Goal: Information Seeking & Learning: Check status

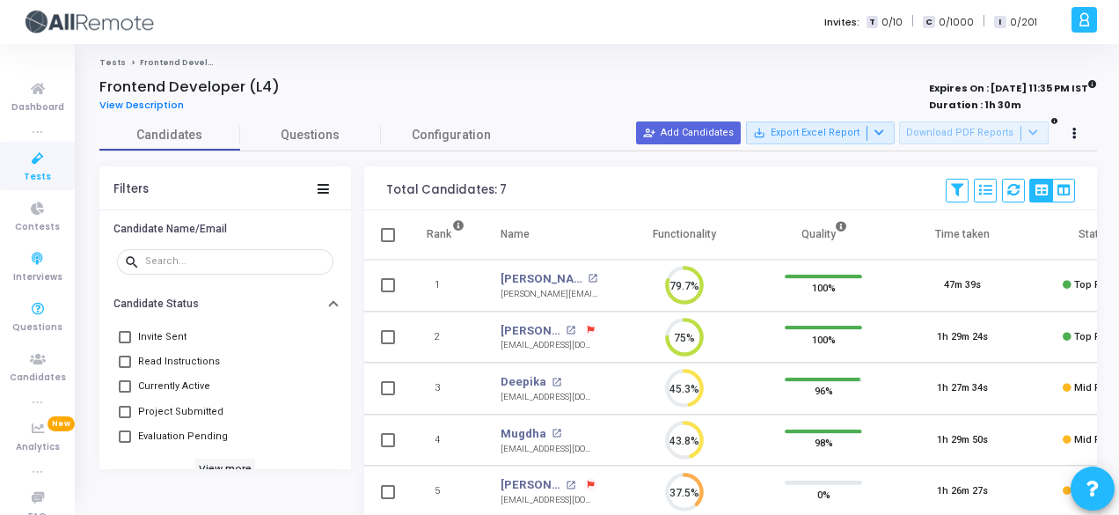
scroll to position [104, 0]
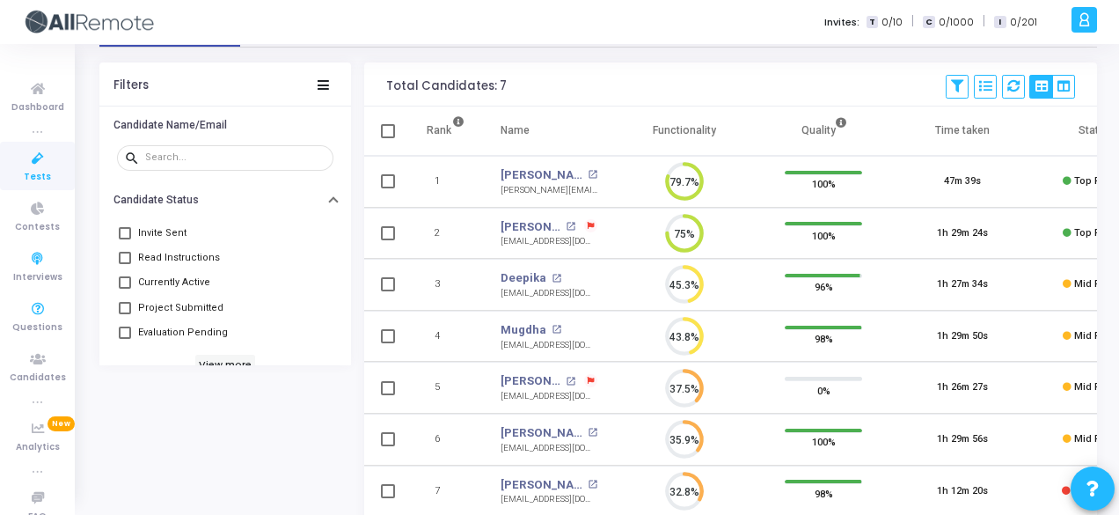
click at [0, 277] on link "Interviews" at bounding box center [37, 266] width 75 height 48
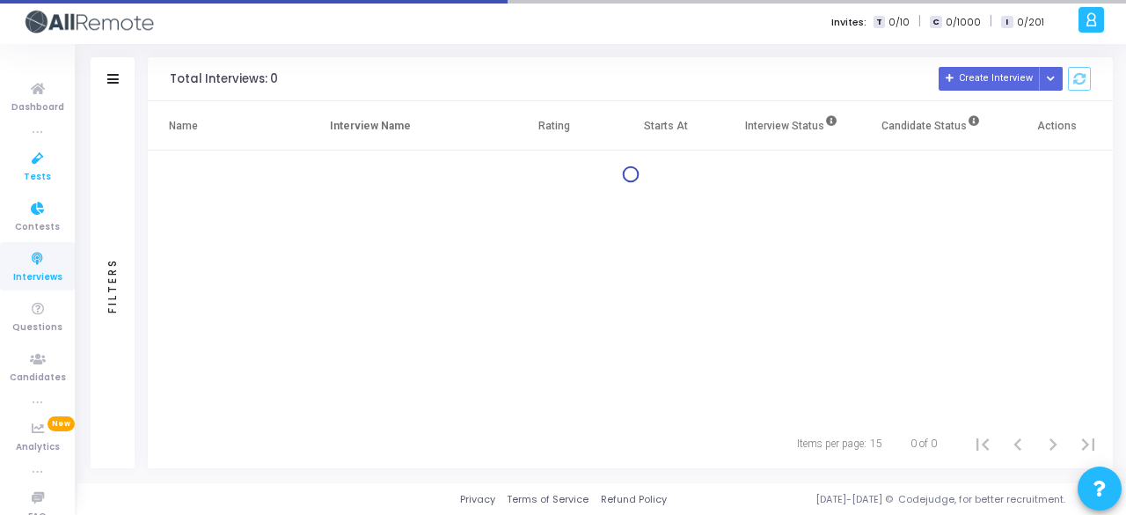
click at [25, 184] on span "Tests" at bounding box center [37, 177] width 27 height 15
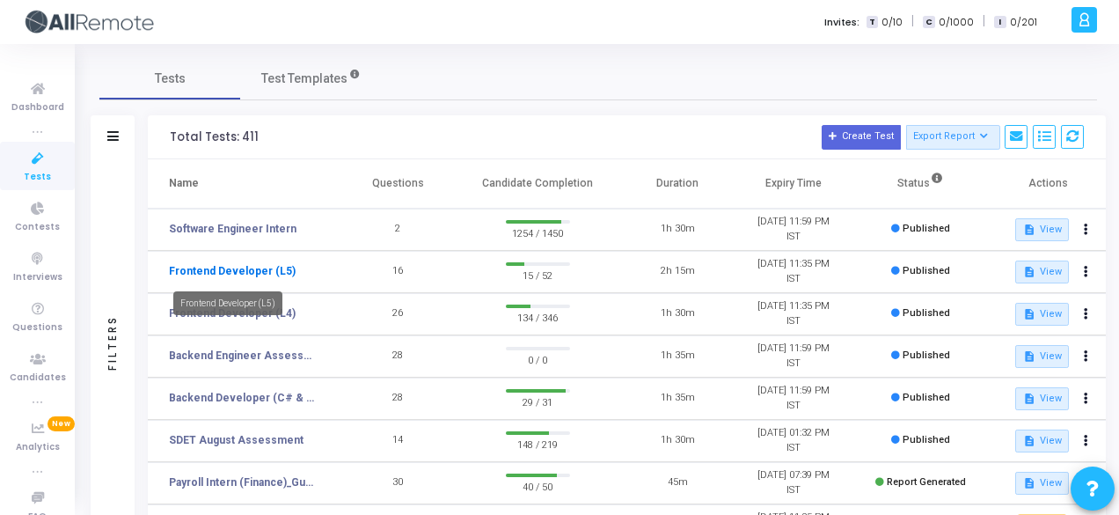
click at [262, 272] on link "Frontend Developer (L5)" at bounding box center [232, 271] width 127 height 16
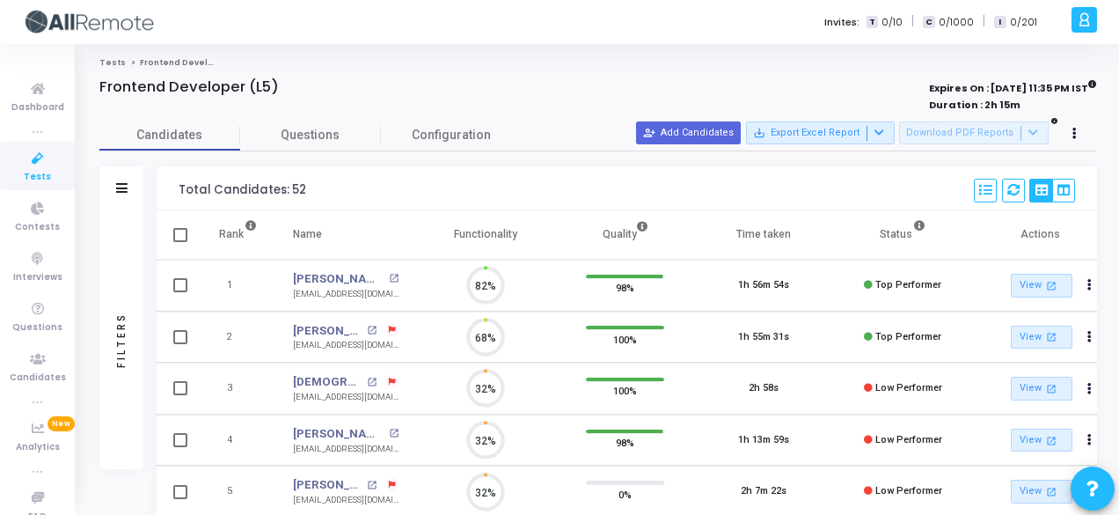
scroll to position [37, 44]
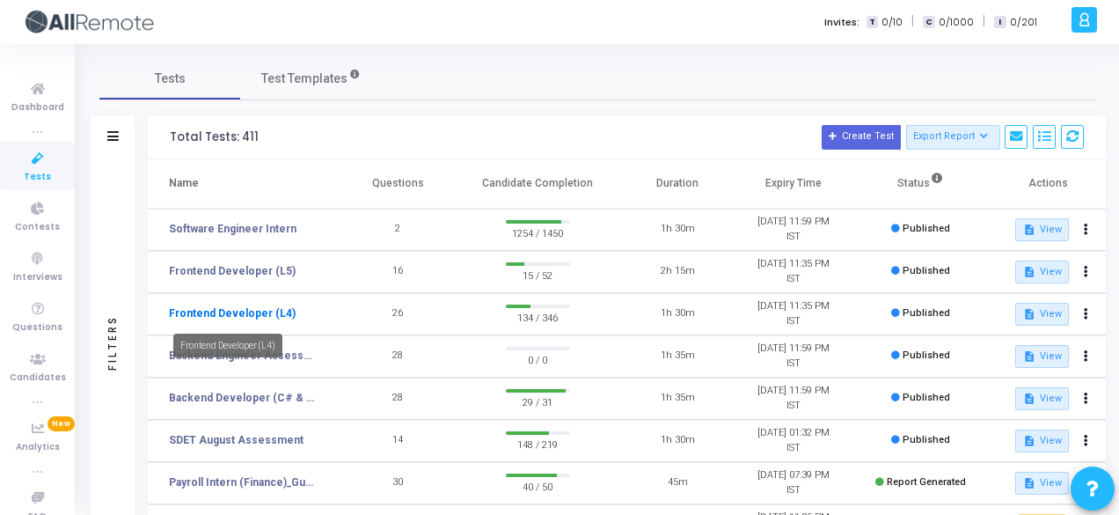
click at [269, 315] on link "Frontend Developer (L4)" at bounding box center [232, 313] width 127 height 16
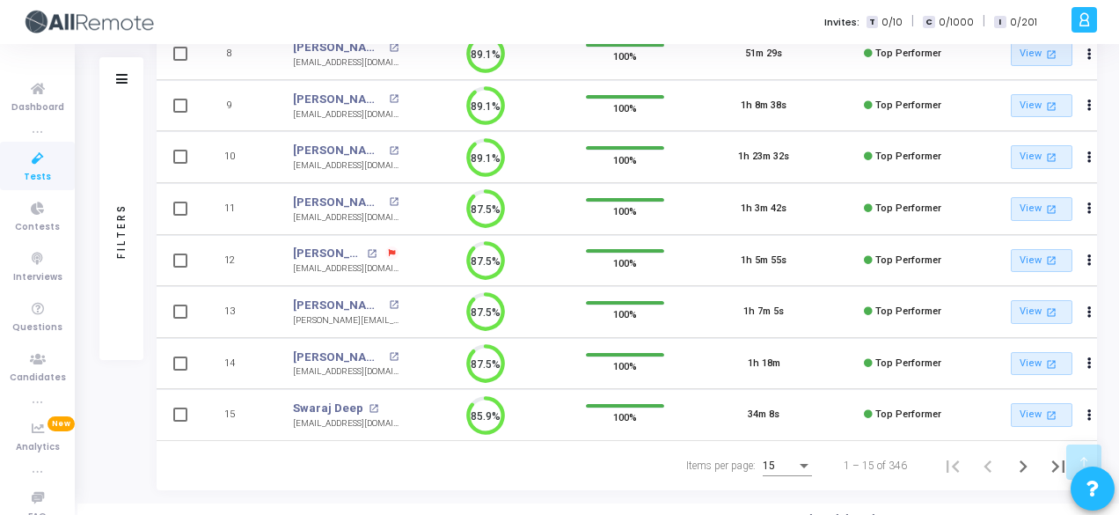
scroll to position [595, 0]
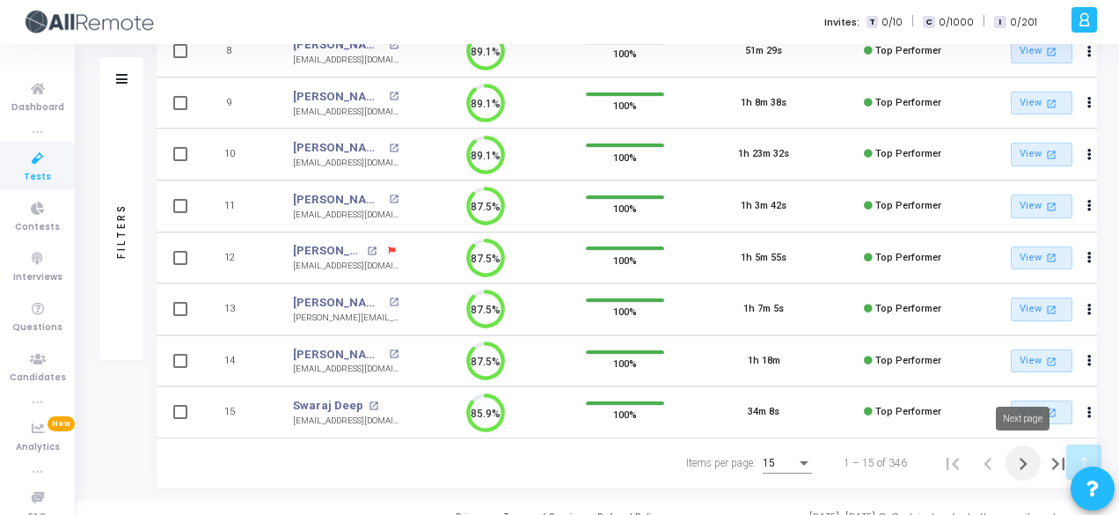
click at [1040, 457] on button "Next page" at bounding box center [1022, 462] width 35 height 35
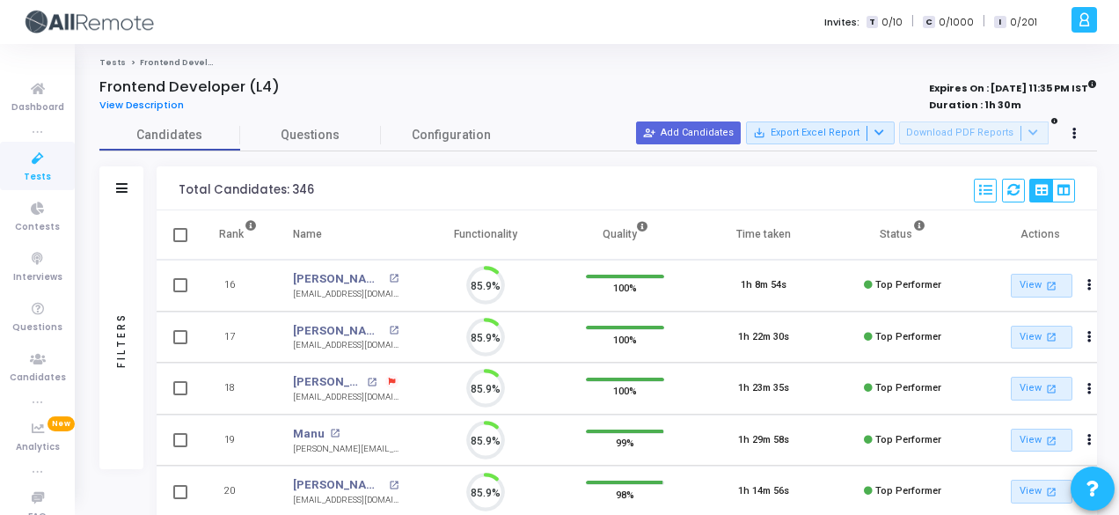
scroll to position [37, 44]
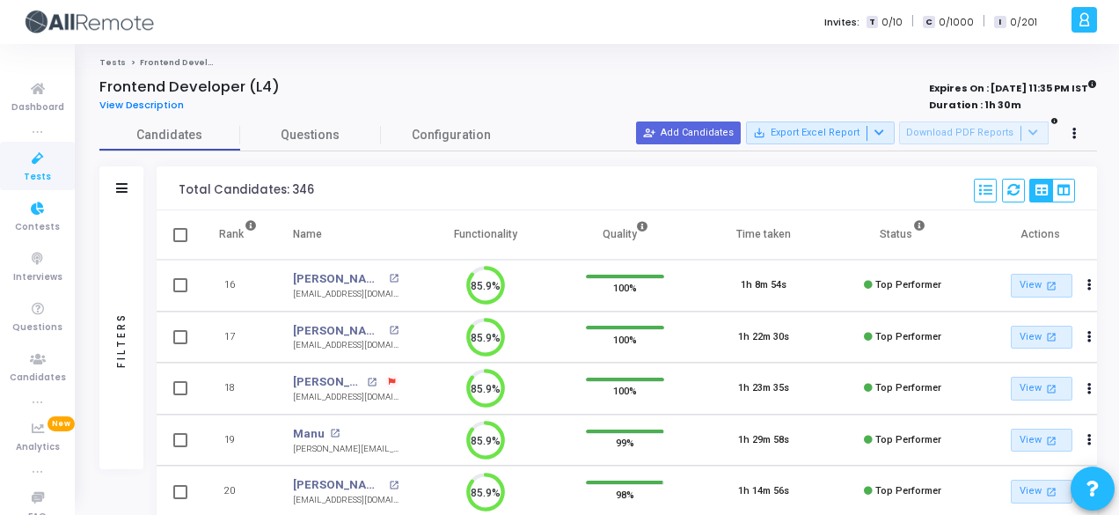
click at [121, 170] on div "Filters" at bounding box center [121, 188] width 44 height 44
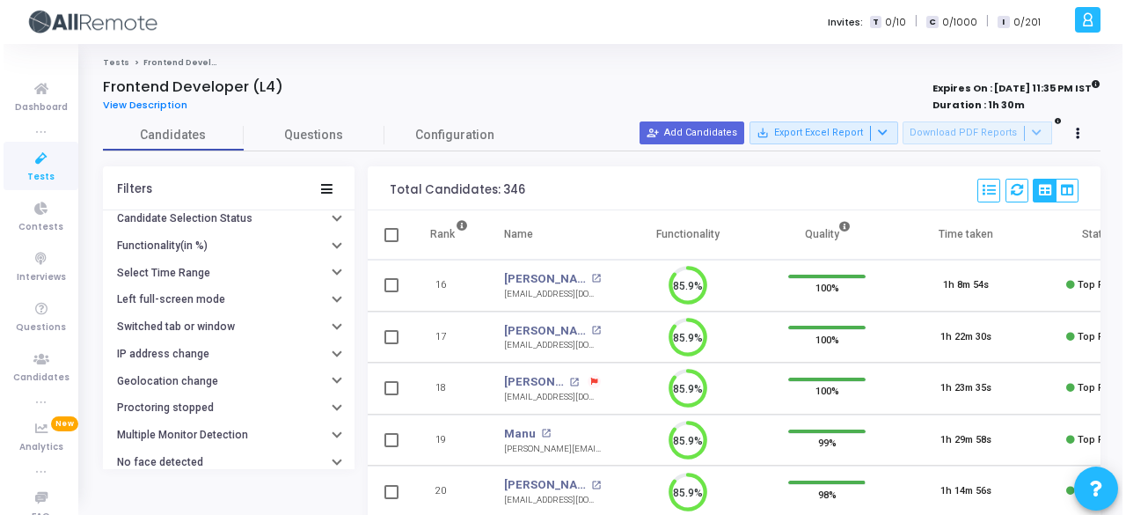
scroll to position [316, 0]
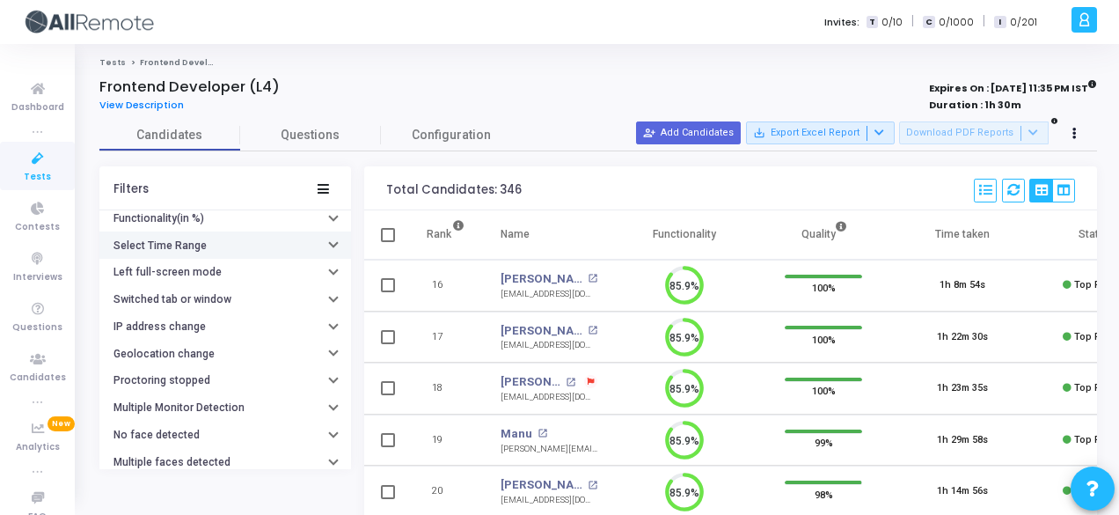
click at [208, 242] on button "Select Time Range" at bounding box center [225, 244] width 252 height 27
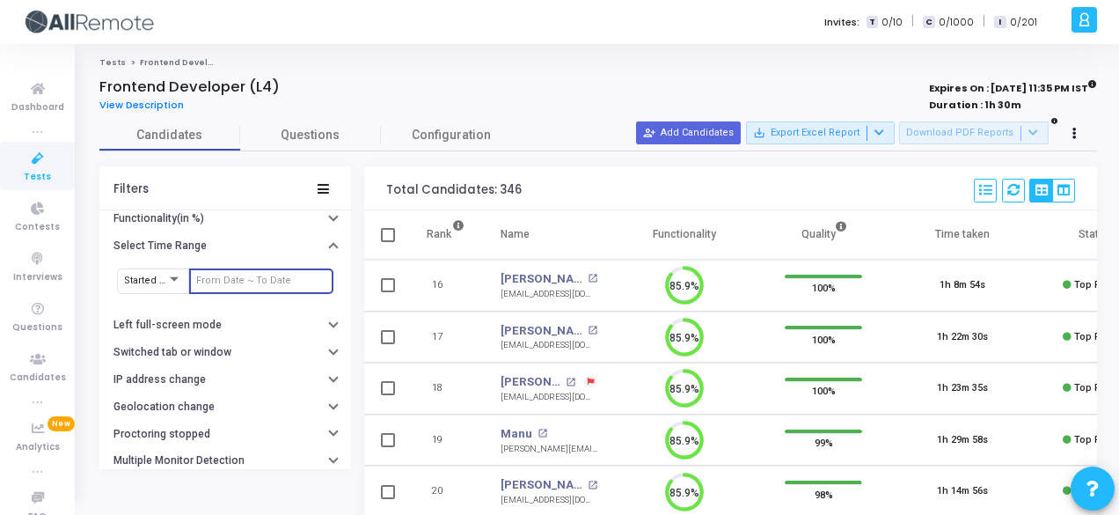
click at [262, 279] on input "text" at bounding box center [261, 280] width 130 height 11
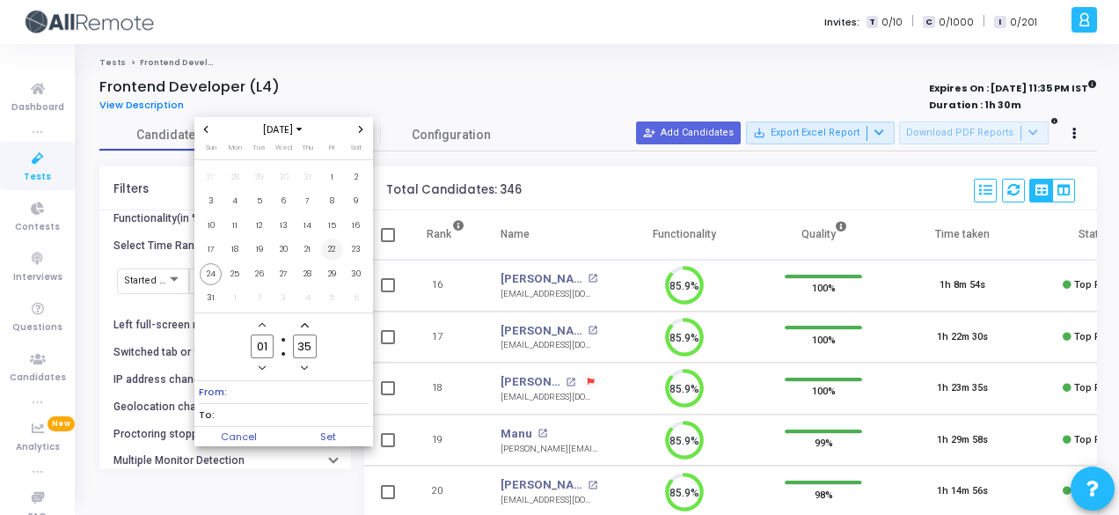
click at [337, 249] on span "22" at bounding box center [332, 249] width 22 height 22
click at [213, 269] on span "24" at bounding box center [211, 274] width 22 height 22
click at [348, 430] on span "Set" at bounding box center [328, 436] width 90 height 19
type input "8/22/2025, 1:35 AM - 8/24/2025, 1:35 AM"
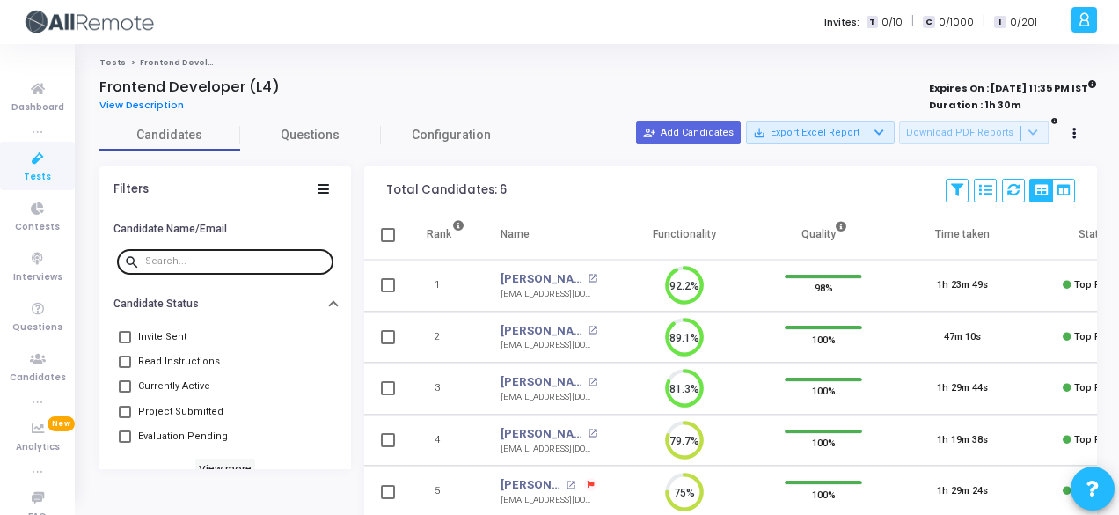
click at [209, 268] on div at bounding box center [235, 260] width 181 height 28
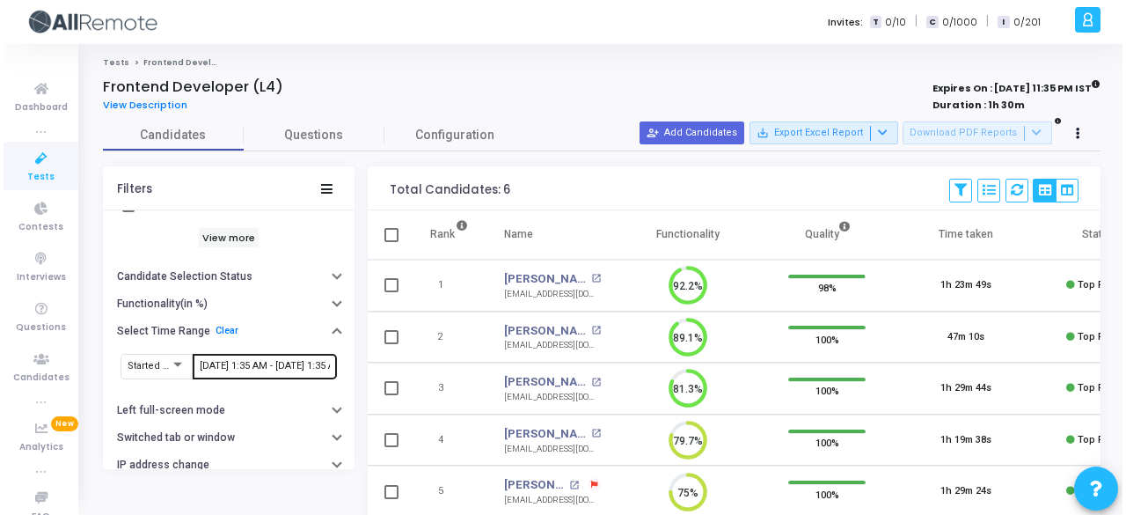
scroll to position [232, 0]
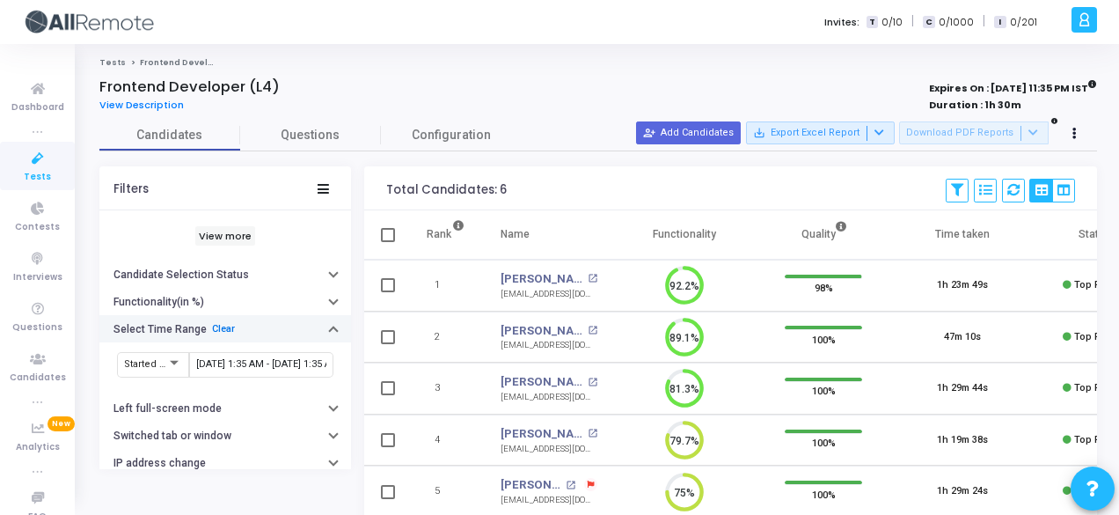
click at [222, 328] on link "Clear" at bounding box center [223, 328] width 23 height 11
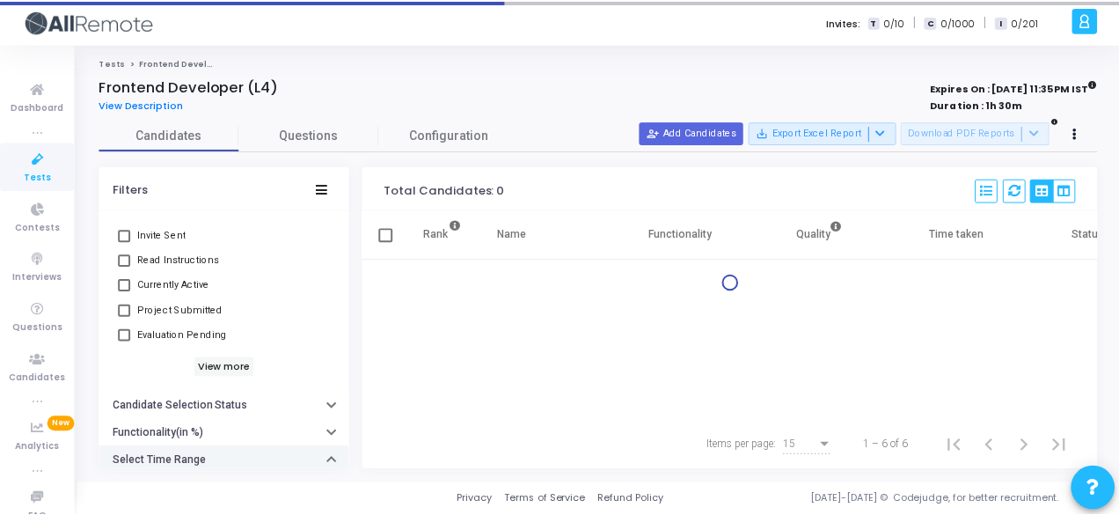
scroll to position [2, 0]
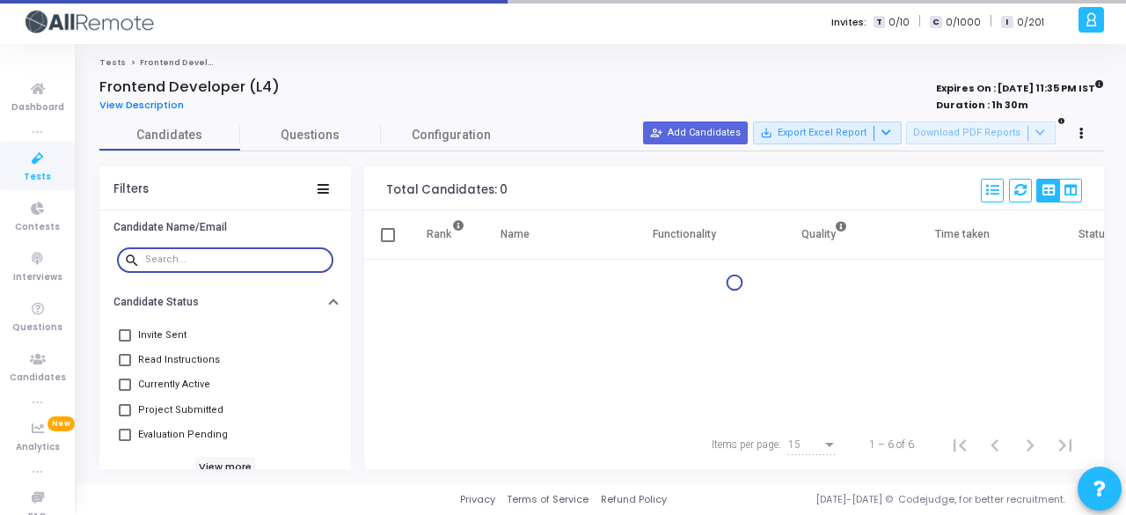
click at [205, 258] on input "text" at bounding box center [235, 259] width 181 height 11
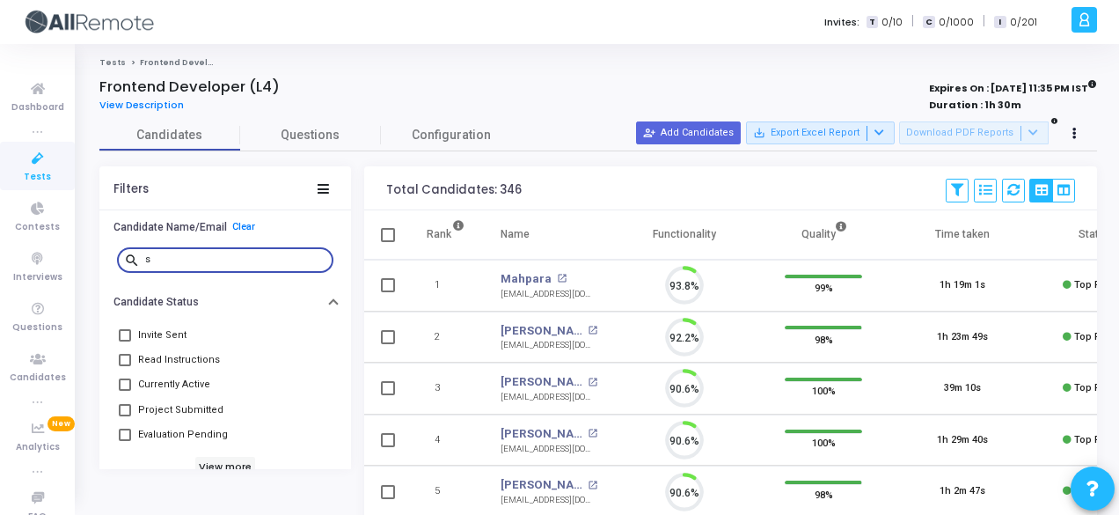
scroll to position [37, 44]
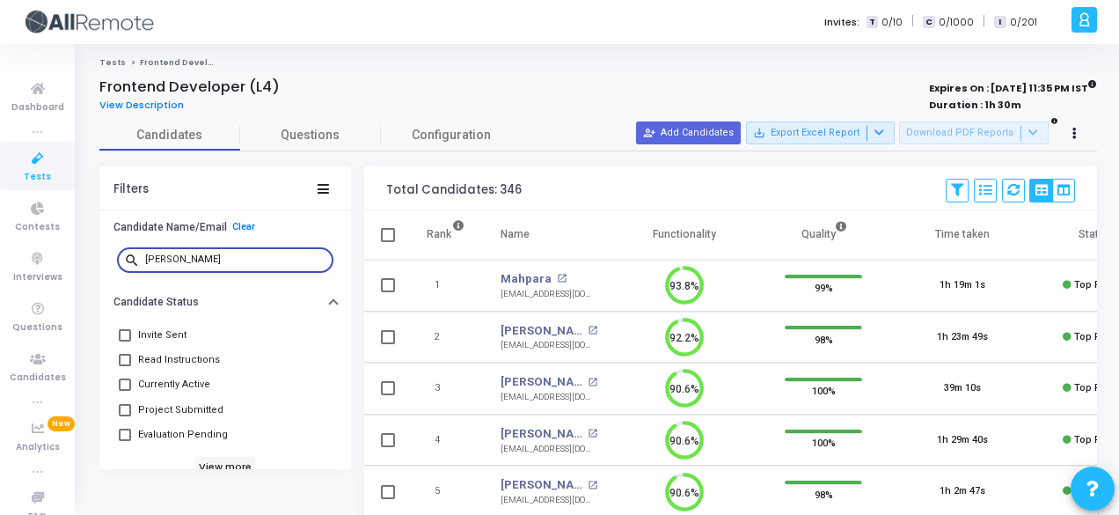
type input "sanket"
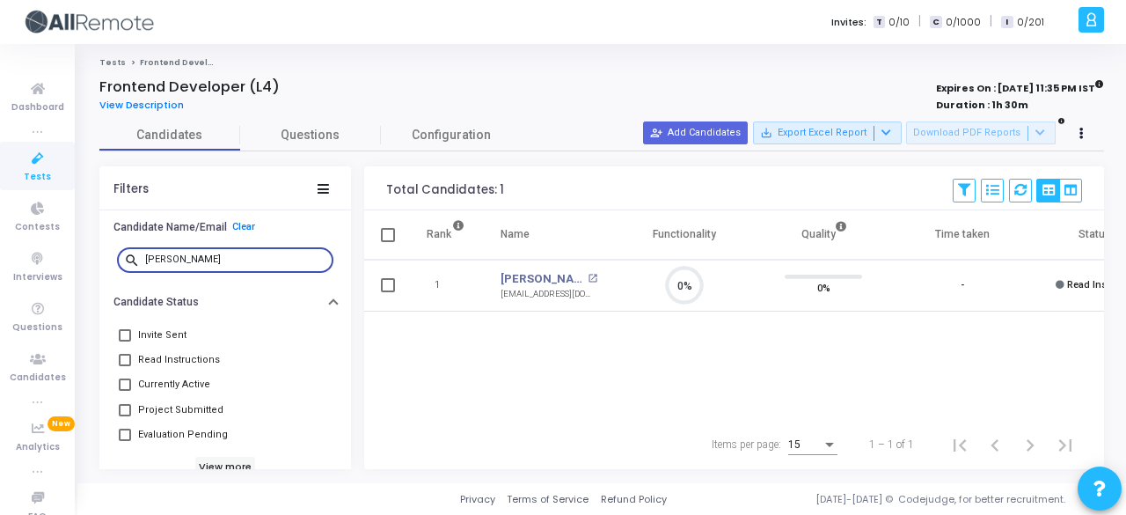
drag, startPoint x: 241, startPoint y: 259, endPoint x: 137, endPoint y: 260, distance: 103.8
click at [137, 260] on div "search sanket" at bounding box center [225, 259] width 216 height 28
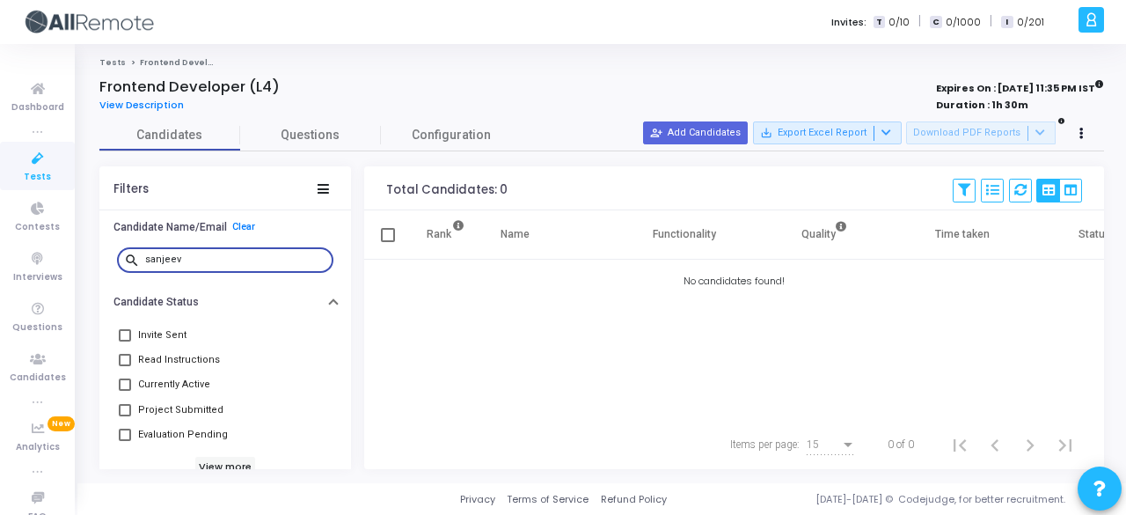
type input "sanjeev"
drag, startPoint x: 195, startPoint y: 265, endPoint x: 128, endPoint y: 263, distance: 66.9
click at [128, 263] on div "search sanjeev" at bounding box center [225, 259] width 216 height 28
type input "manoj"
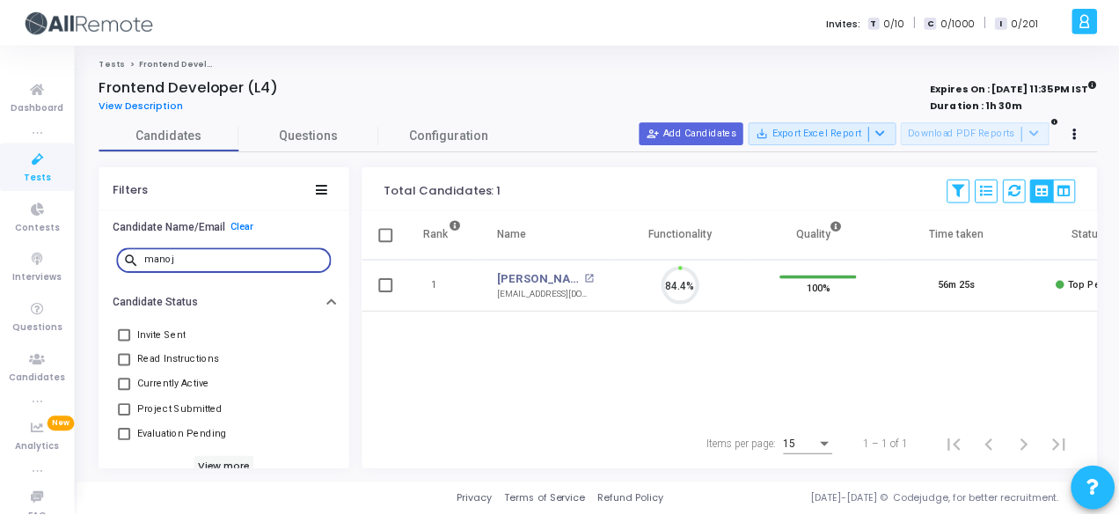
scroll to position [37, 44]
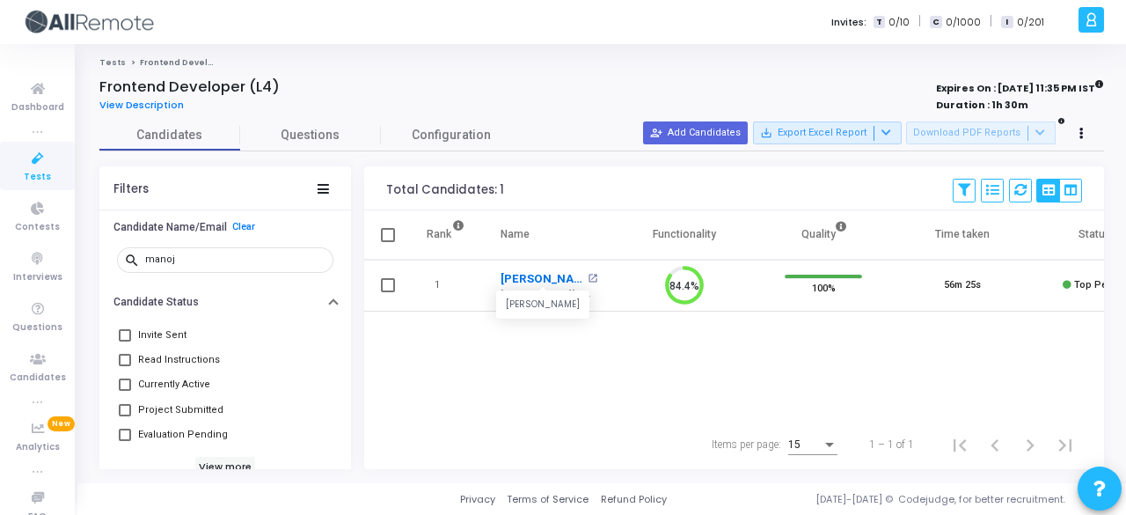
click at [514, 274] on link "Manoj Gupta" at bounding box center [541, 279] width 83 height 18
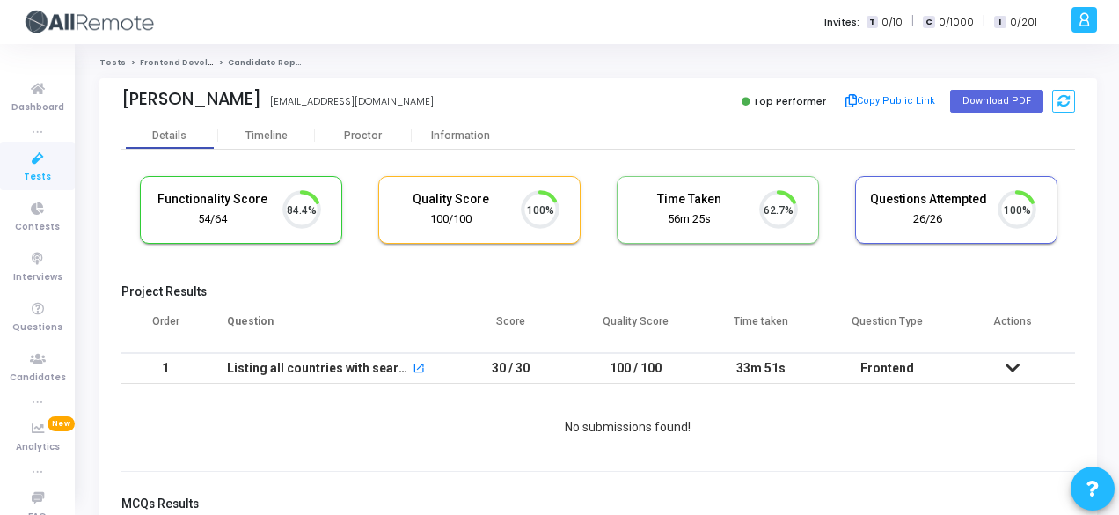
scroll to position [37, 44]
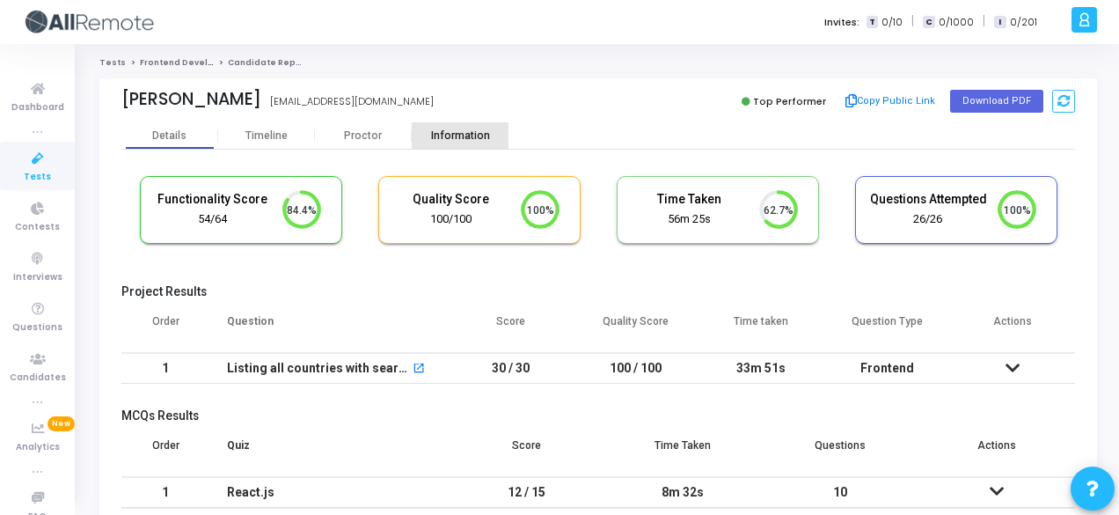
click at [449, 142] on div "Information" at bounding box center [460, 135] width 97 height 13
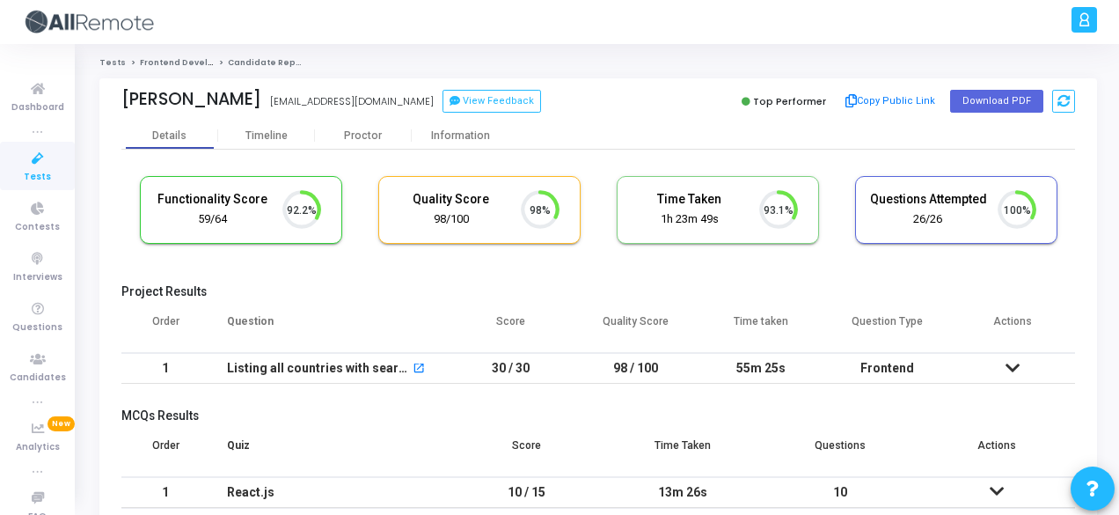
scroll to position [37, 44]
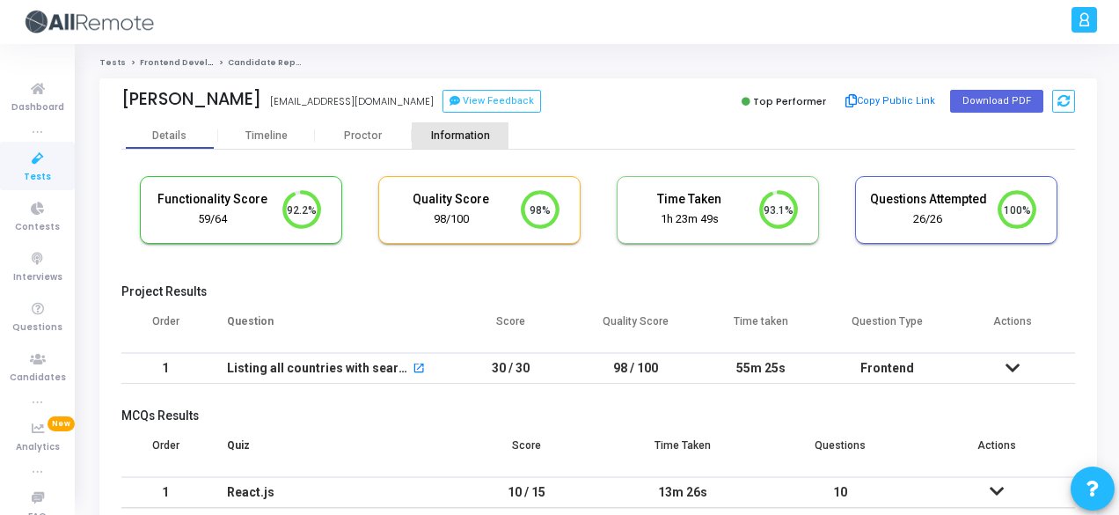
click at [477, 141] on div "Information" at bounding box center [460, 135] width 97 height 13
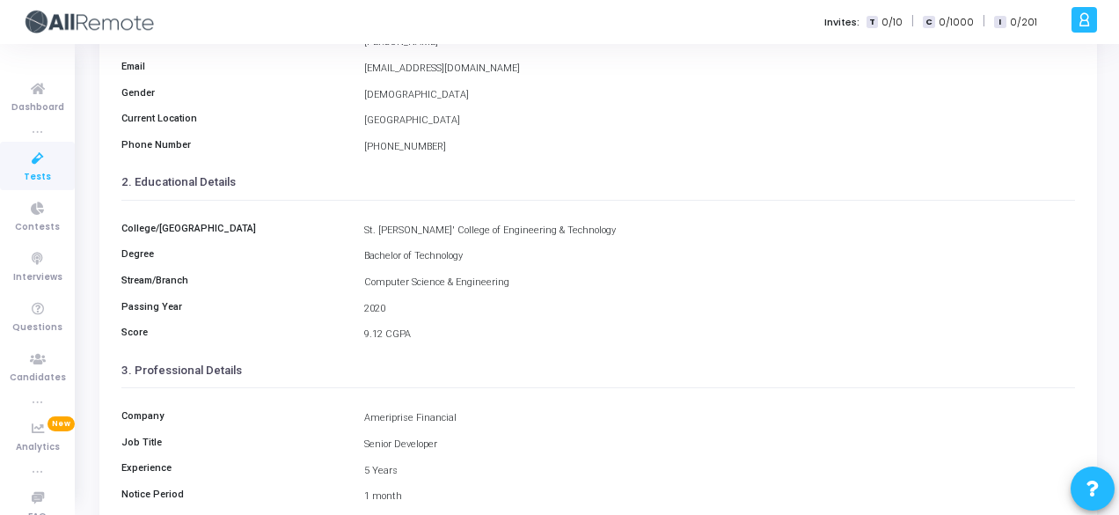
scroll to position [203, 0]
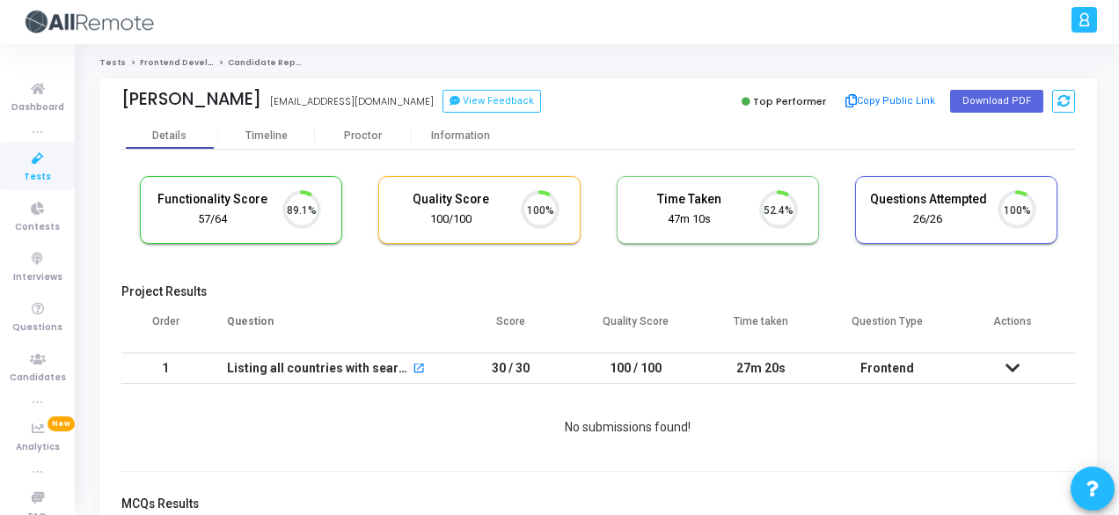
scroll to position [37, 44]
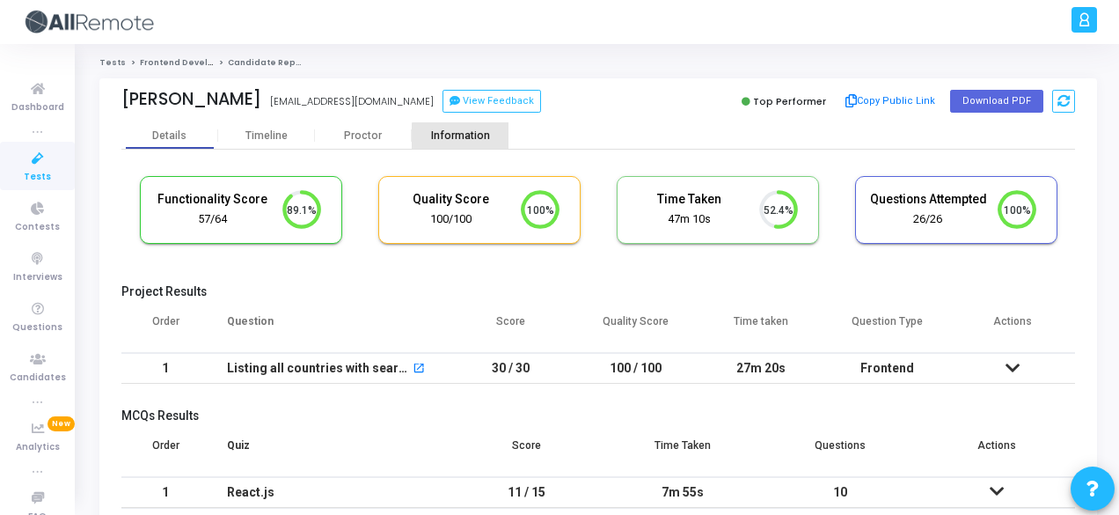
click at [461, 144] on div "Information" at bounding box center [460, 135] width 97 height 26
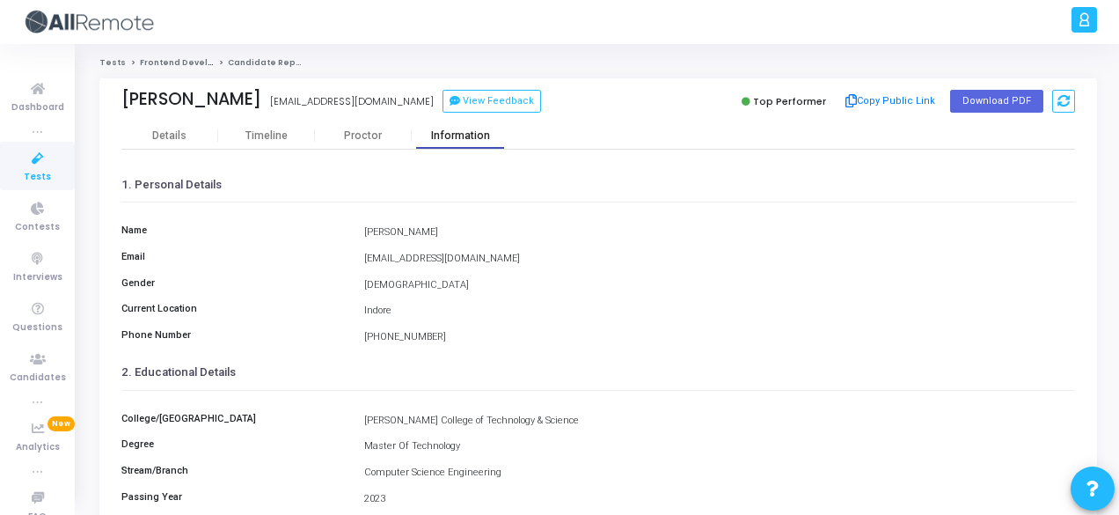
scroll to position [405, 0]
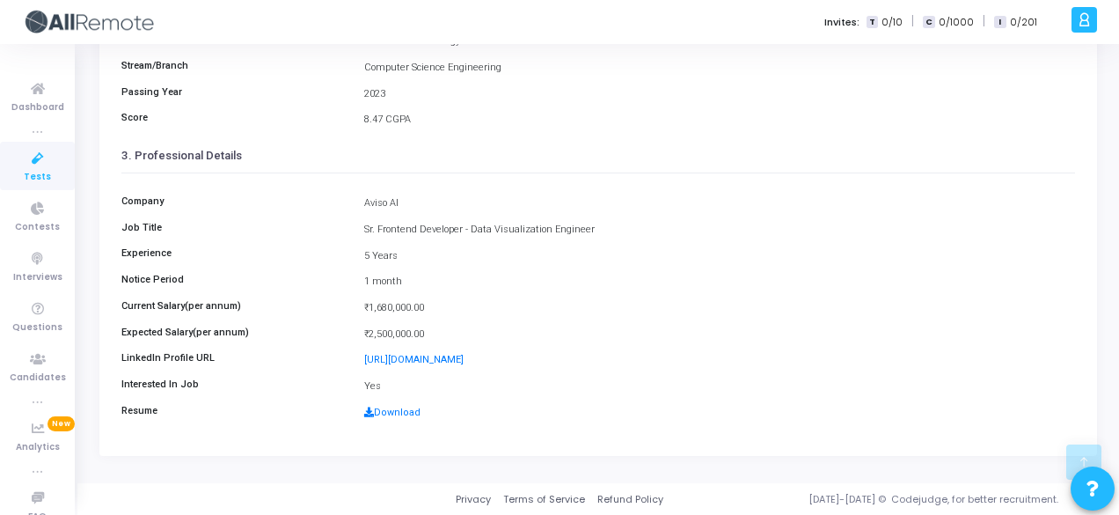
drag, startPoint x: 361, startPoint y: 198, endPoint x: 412, endPoint y: 198, distance: 51.0
click at [412, 198] on div "Aviso AI" at bounding box center [719, 203] width 728 height 15
copy div "Aviso AI"
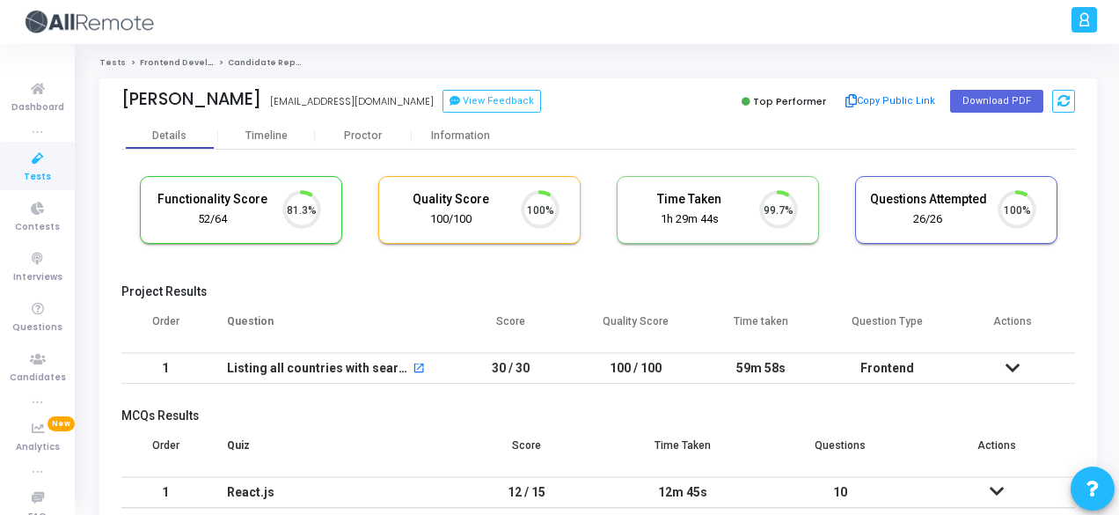
scroll to position [37, 44]
click at [453, 135] on div "Information" at bounding box center [460, 135] width 97 height 13
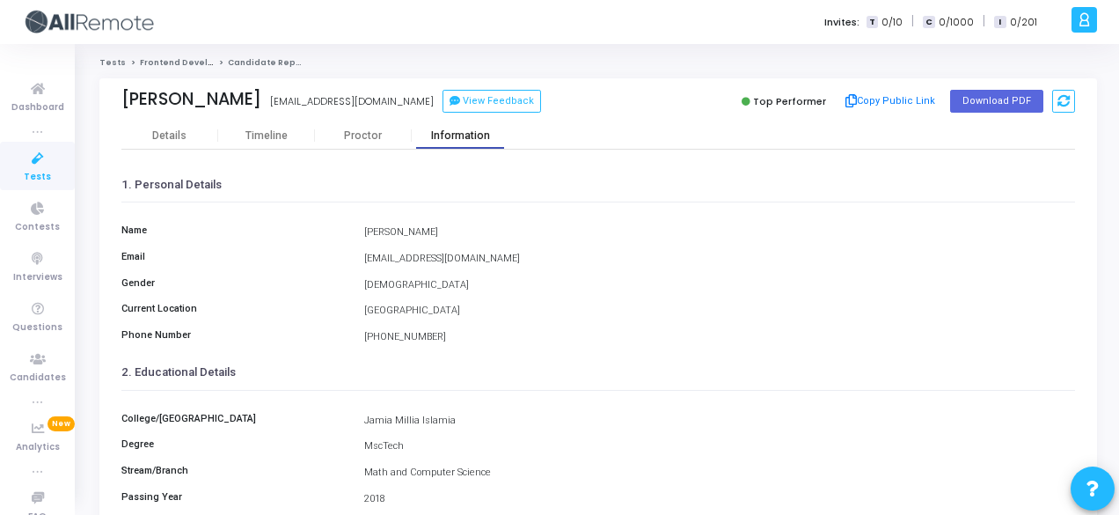
scroll to position [405, 0]
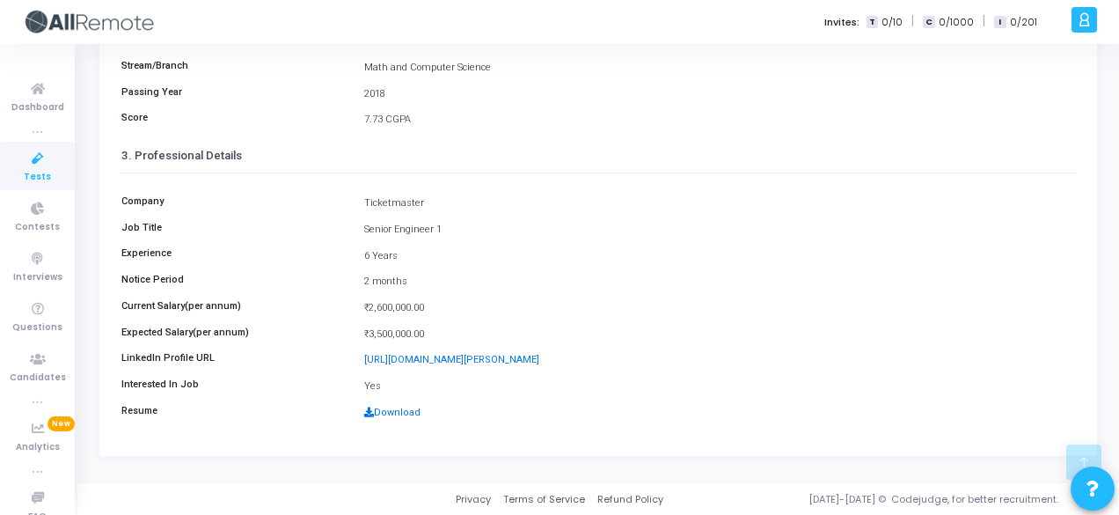
click at [401, 412] on link "Download" at bounding box center [392, 411] width 56 height 11
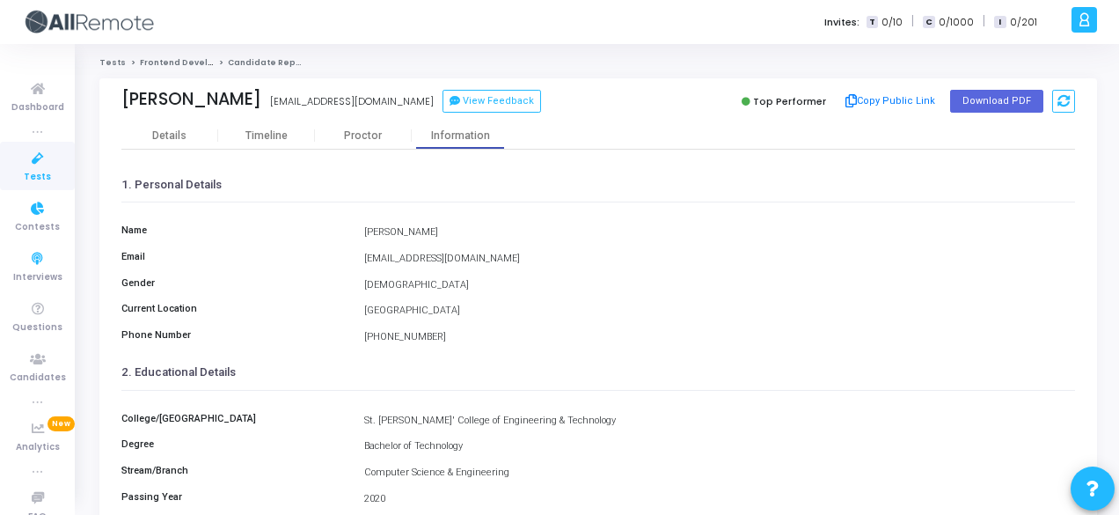
scroll to position [203, 0]
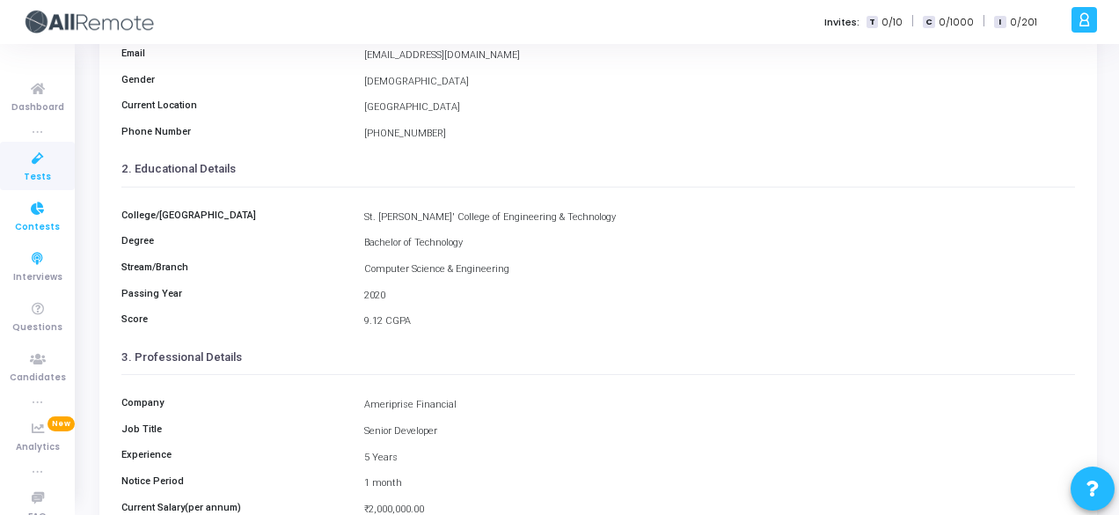
drag, startPoint x: 0, startPoint y: 0, endPoint x: 32, endPoint y: 208, distance: 210.0
click at [32, 208] on icon at bounding box center [37, 209] width 37 height 22
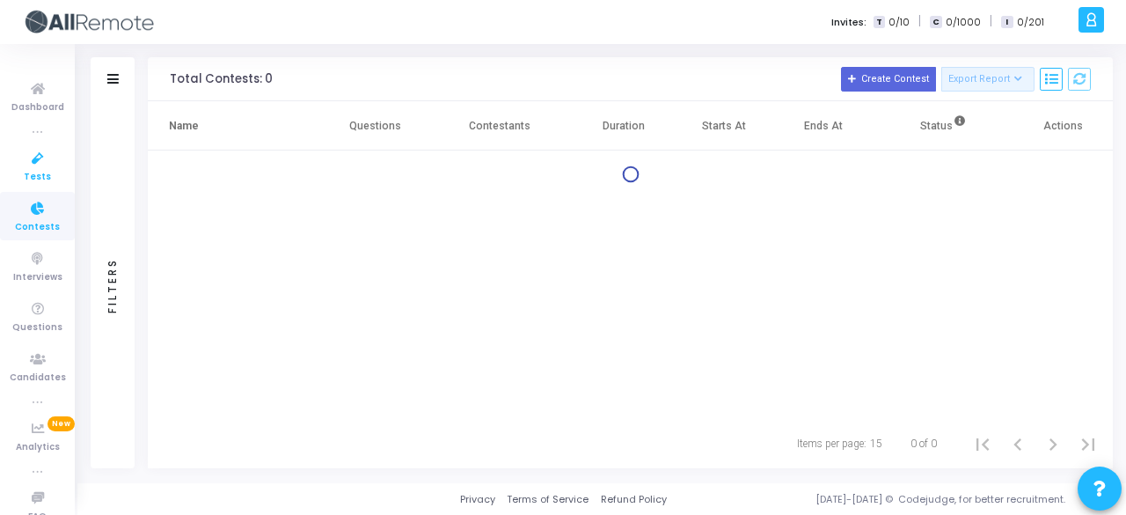
click at [35, 154] on icon at bounding box center [37, 159] width 37 height 22
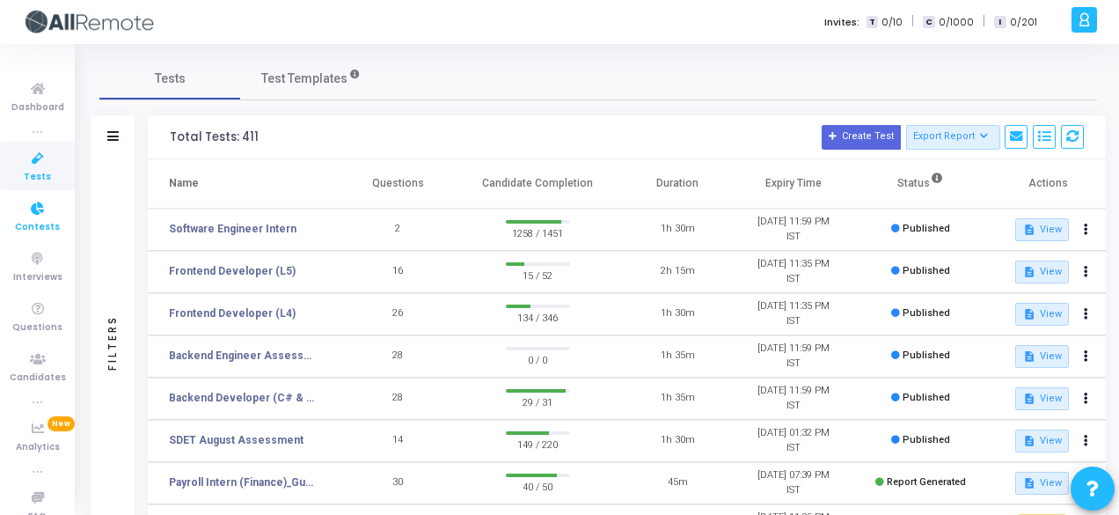
click at [48, 233] on span "Contests" at bounding box center [37, 227] width 45 height 15
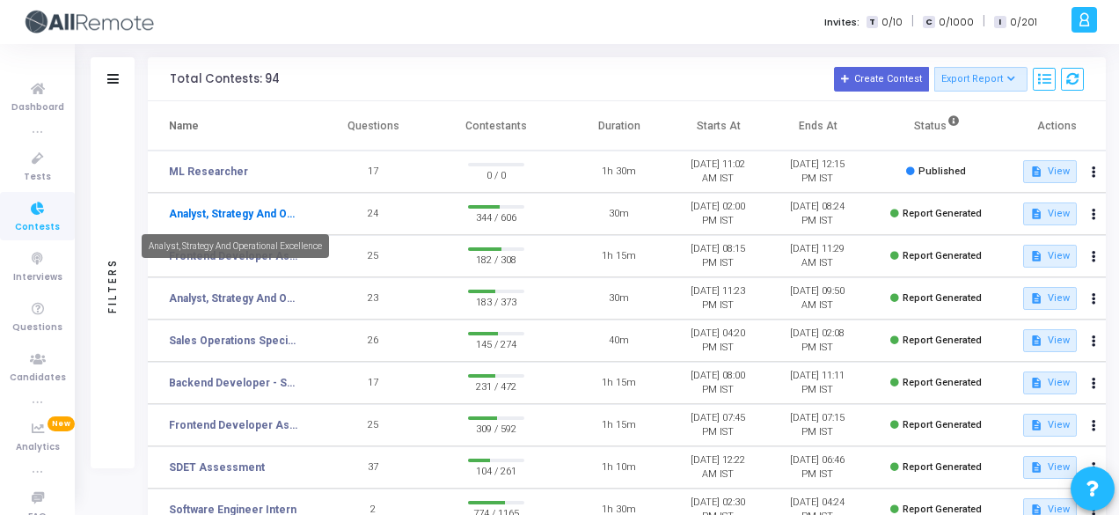
click at [210, 206] on link "Analyst, Strategy And Operational Excellence" at bounding box center [234, 214] width 130 height 16
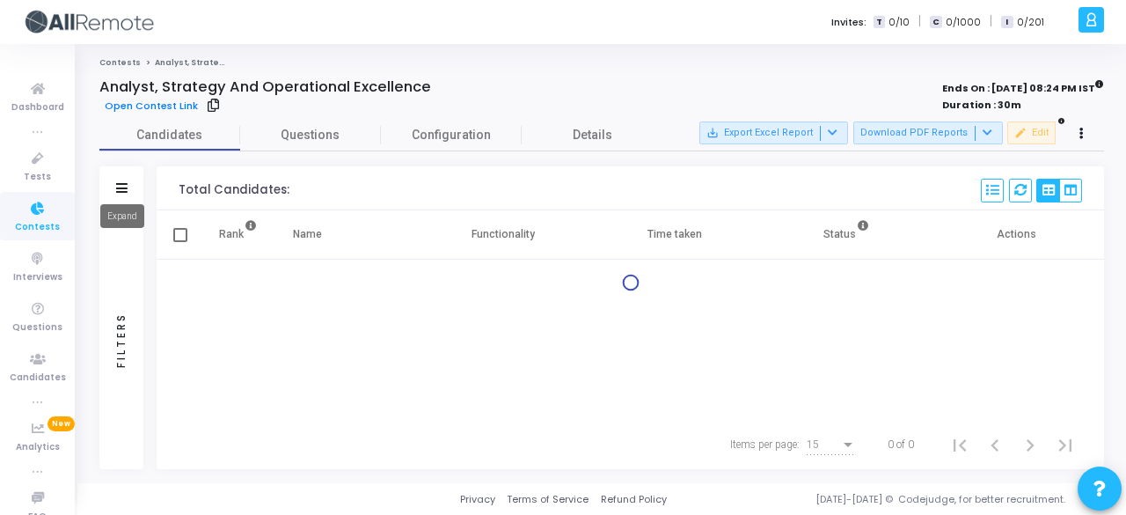
click at [123, 183] on icon at bounding box center [121, 188] width 11 height 10
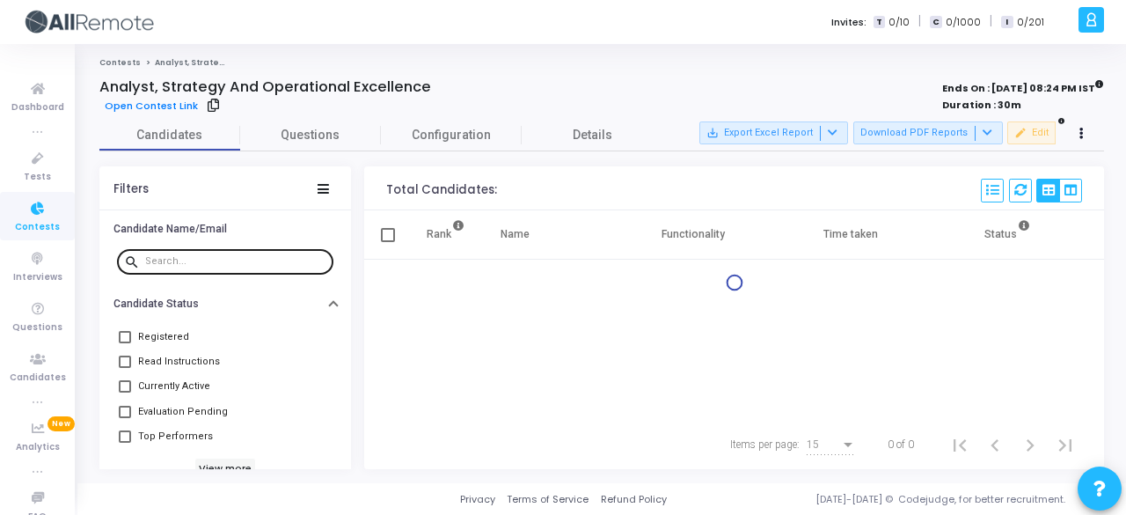
click at [211, 256] on input "text" at bounding box center [235, 261] width 181 height 11
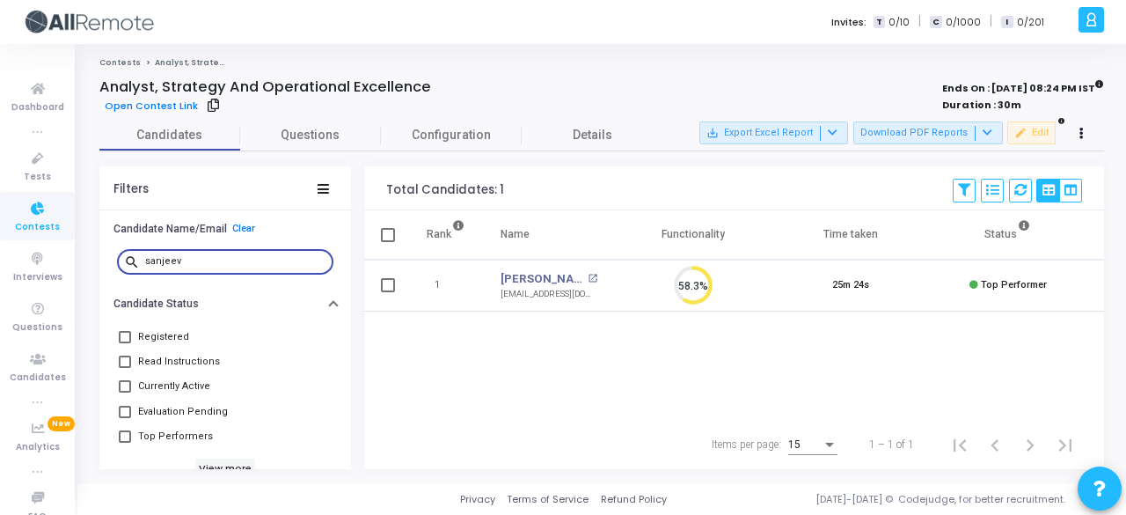
type input "sanjeev"
